Goal: Navigation & Orientation: Find specific page/section

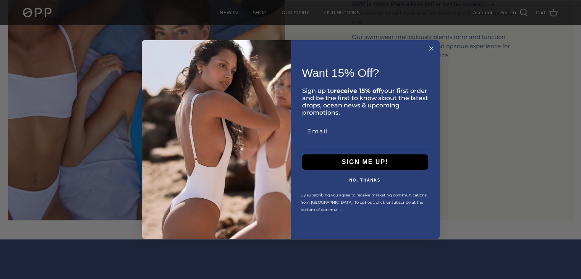
scroll to position [1183, 0]
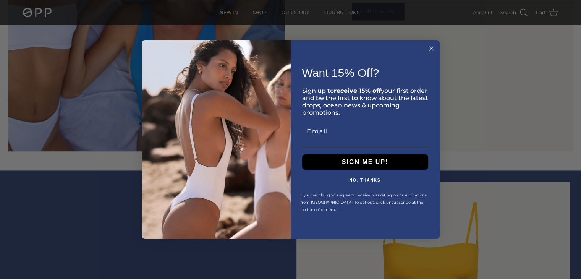
click at [431, 49] on circle "Close dialog" at bounding box center [430, 48] width 9 height 9
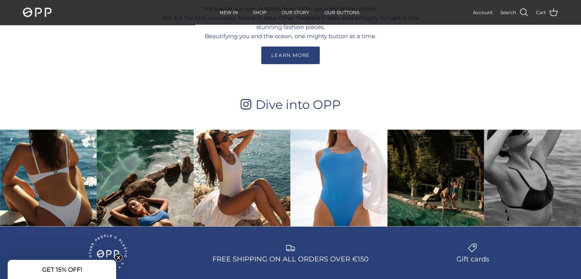
scroll to position [2367, 0]
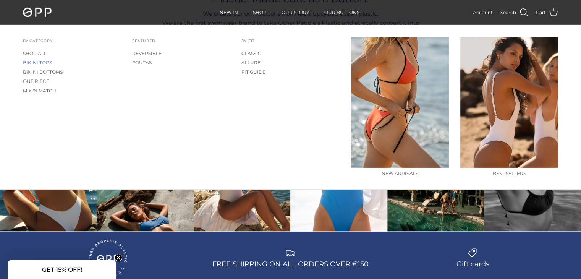
click at [33, 62] on link "BIKINI TOPS" at bounding box center [72, 62] width 98 height 9
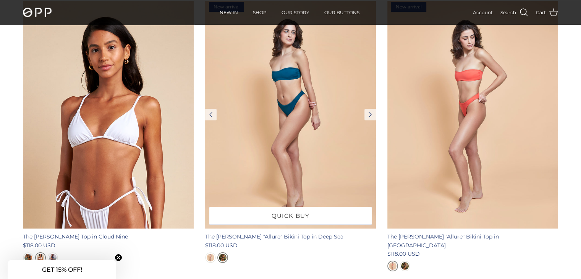
scroll to position [115, 0]
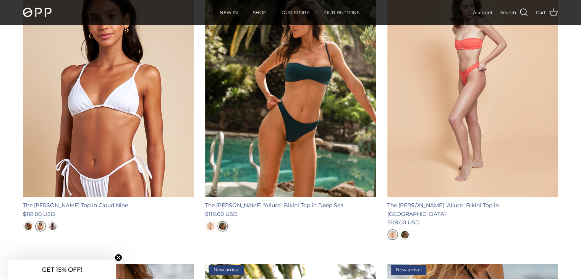
click at [43, 14] on img at bounding box center [37, 13] width 29 height 10
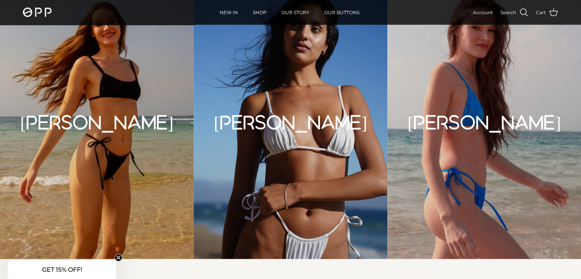
scroll to position [2023, 0]
